Goal: Navigation & Orientation: Find specific page/section

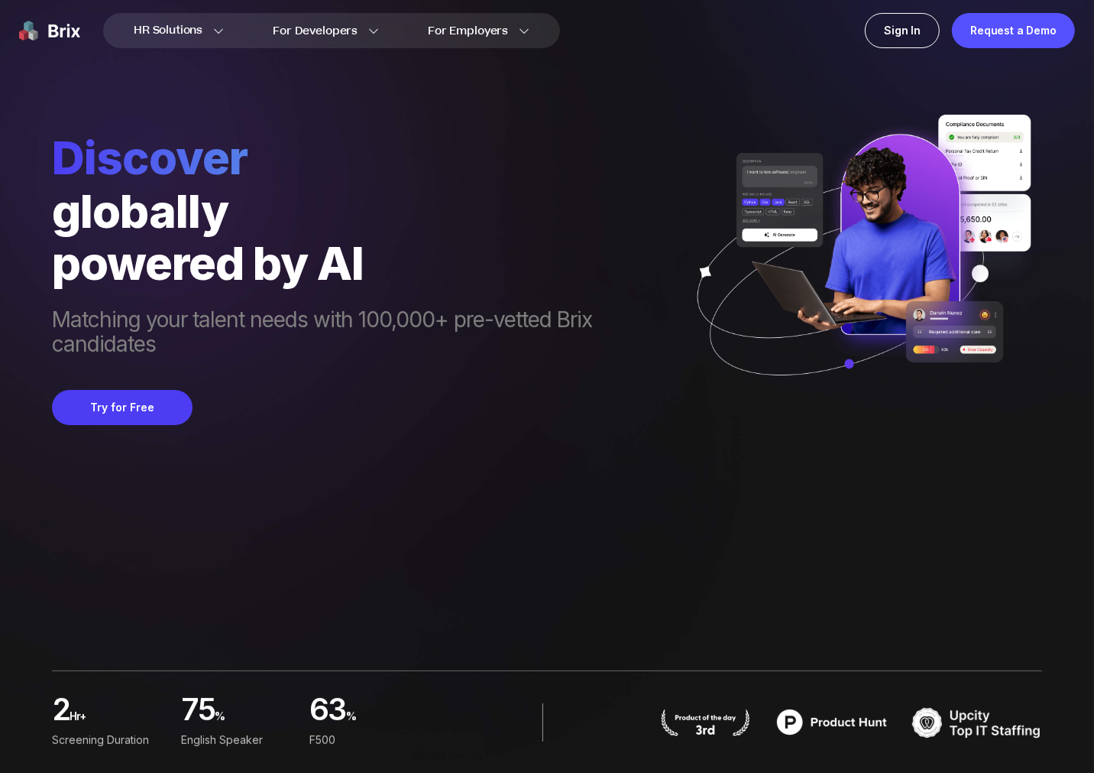
drag, startPoint x: 0, startPoint y: 0, endPoint x: 441, endPoint y: 544, distance: 700.3
click at [439, 548] on div "Discover globally powered by AI Matching your talent needs with 100,000+ pre-ve…" at bounding box center [547, 386] width 990 height 773
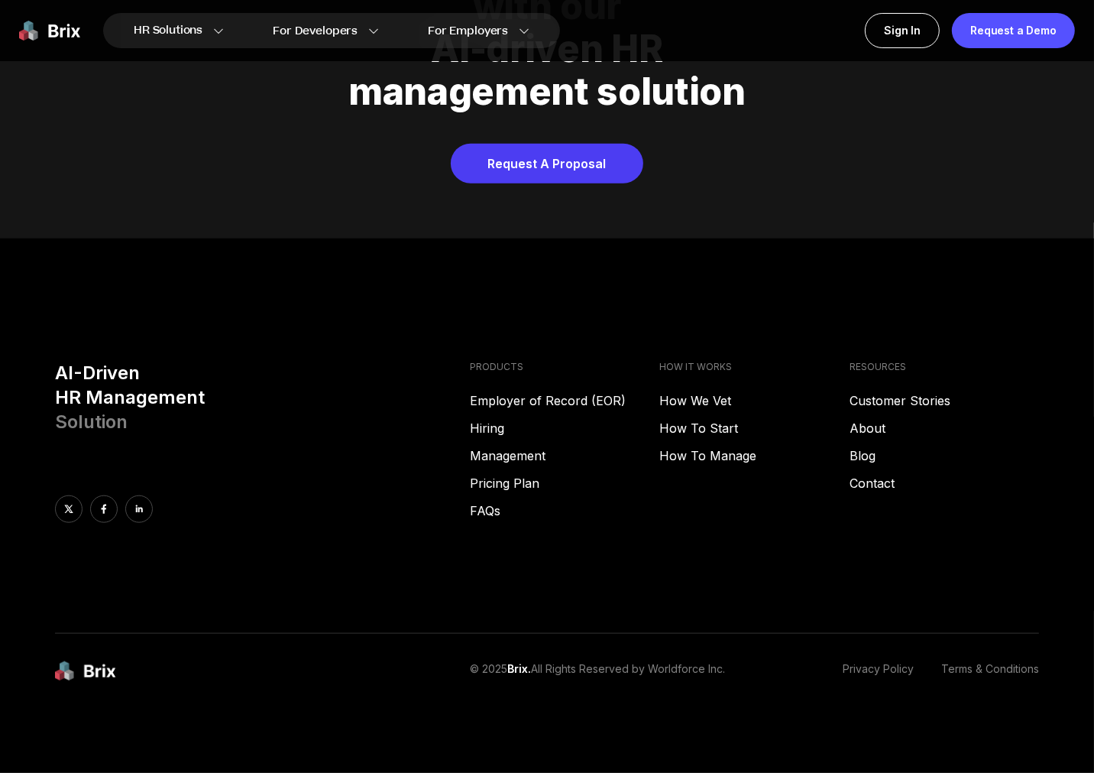
scroll to position [7808, 0]
click at [872, 665] on link "Privacy Policy" at bounding box center [878, 671] width 71 height 21
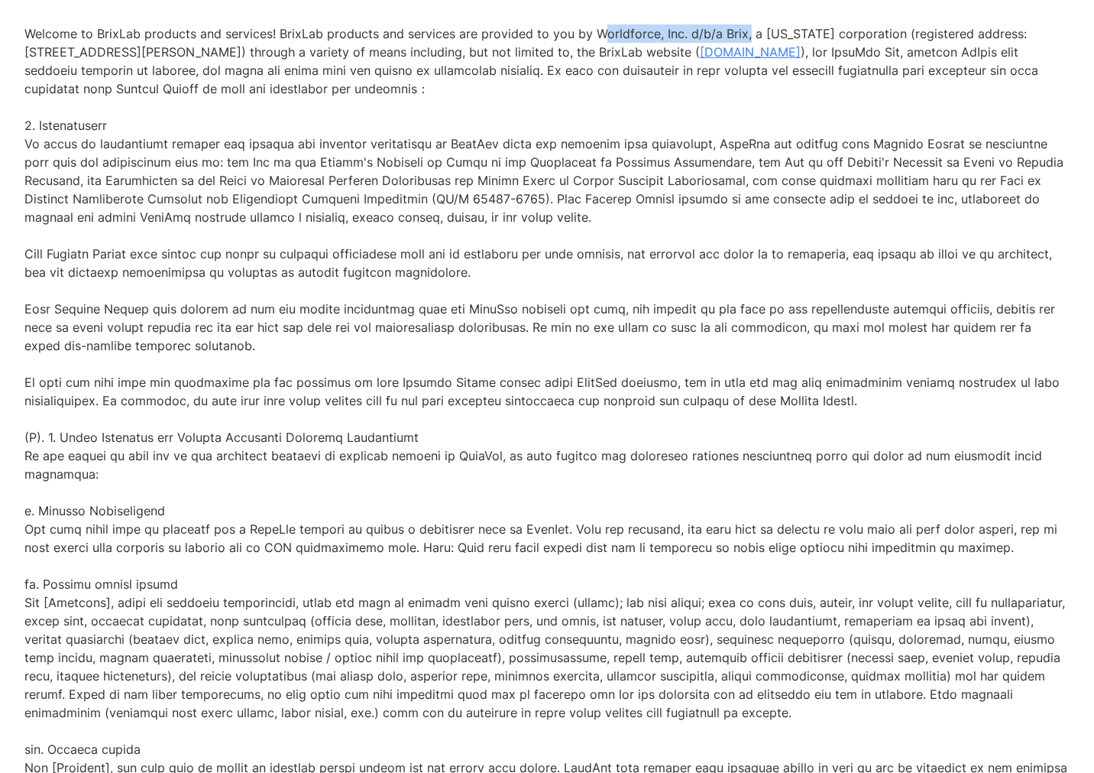
drag, startPoint x: 593, startPoint y: 50, endPoint x: 736, endPoint y: 43, distance: 143.1
copy p "Worldforce, Inc. d/b/a Brix"
